Goal: Task Accomplishment & Management: Manage account settings

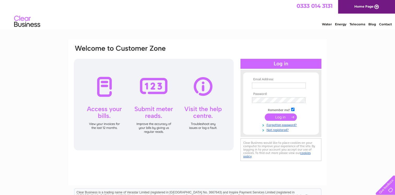
type input "[EMAIL_ADDRESS][DOMAIN_NAME]"
click at [281, 117] on input "submit" at bounding box center [281, 116] width 32 height 7
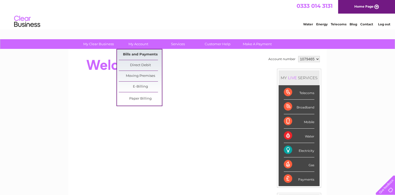
click at [142, 57] on link "Bills and Payments" at bounding box center [140, 54] width 43 height 10
click at [143, 53] on link "Bills and Payments" at bounding box center [140, 54] width 43 height 10
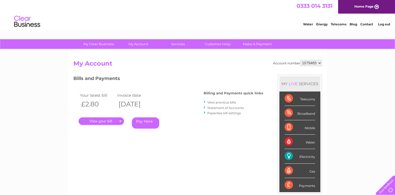
click at [320, 63] on select "1079465 1079785" at bounding box center [312, 63] width 22 height 6
select select "1079785"
click at [301, 60] on select "1079465 1079785" at bounding box center [312, 63] width 22 height 6
click at [101, 121] on link "." at bounding box center [101, 121] width 45 height 8
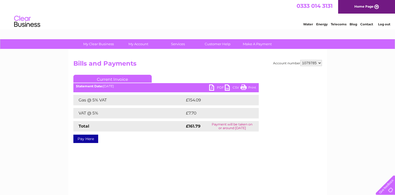
click at [216, 87] on link "PDF" at bounding box center [217, 88] width 16 height 8
